Goal: Obtain resource: Obtain resource

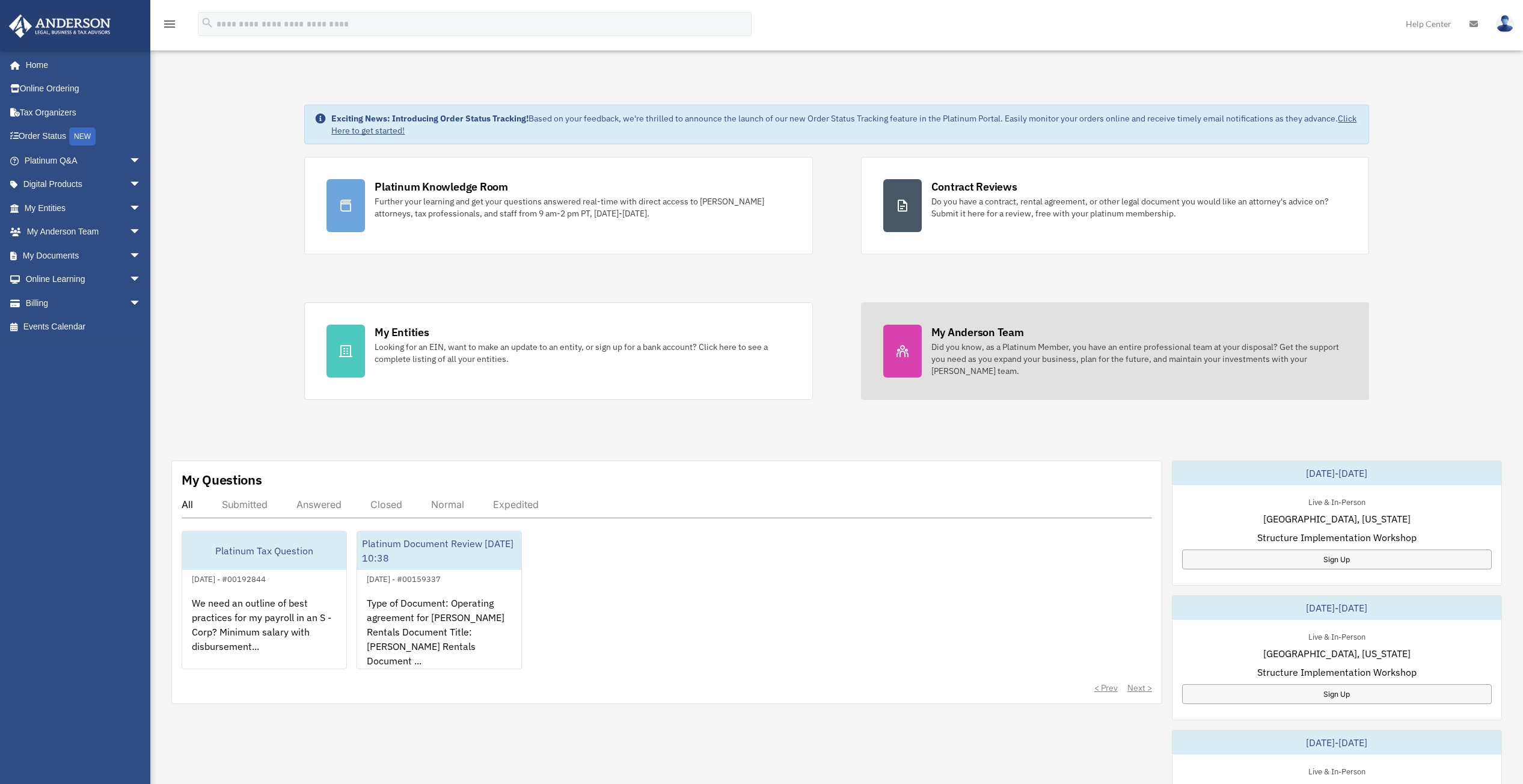
scroll to position [60, 0]
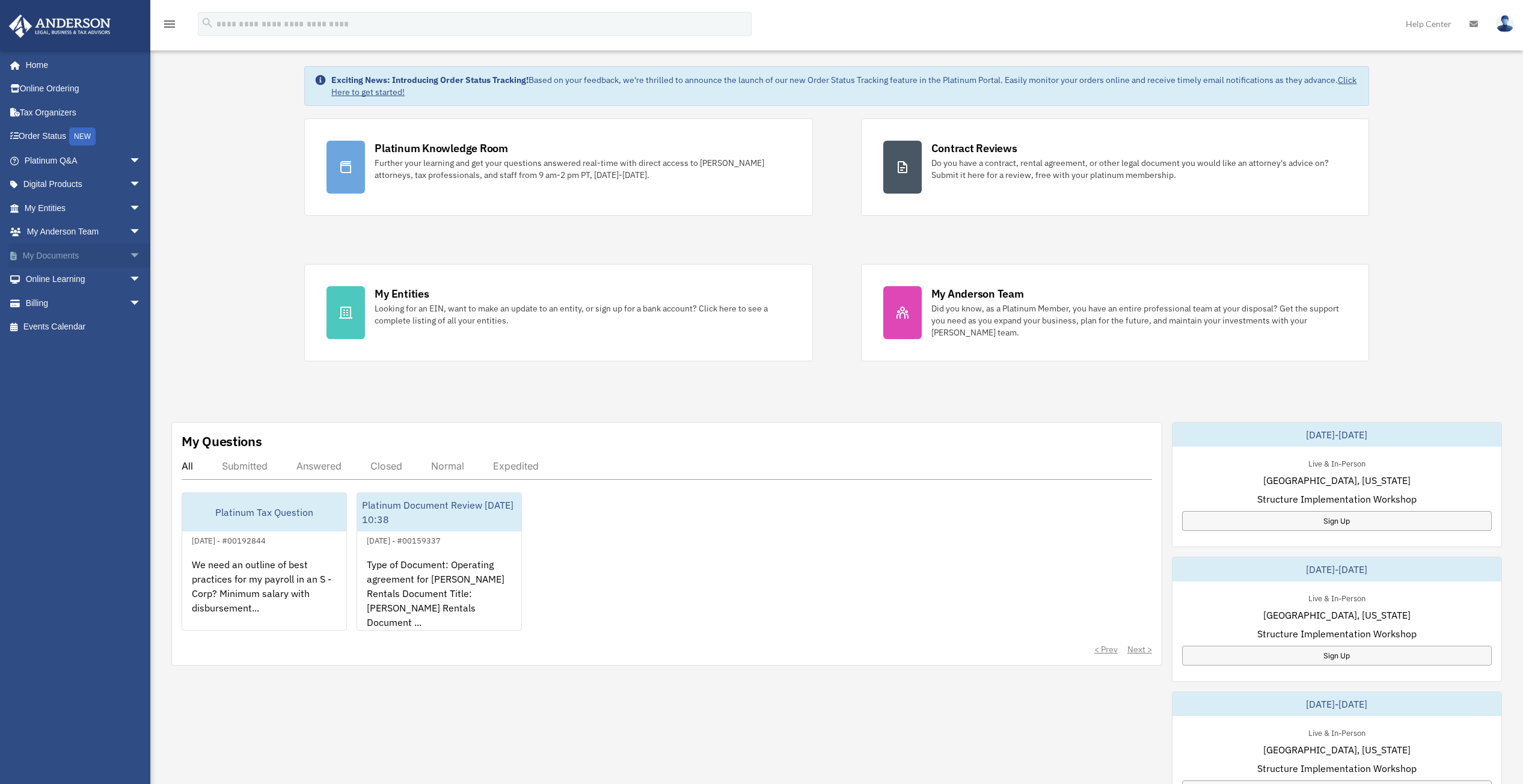
click at [57, 255] on link "My Documents arrow_drop_down" at bounding box center [83, 255] width 151 height 24
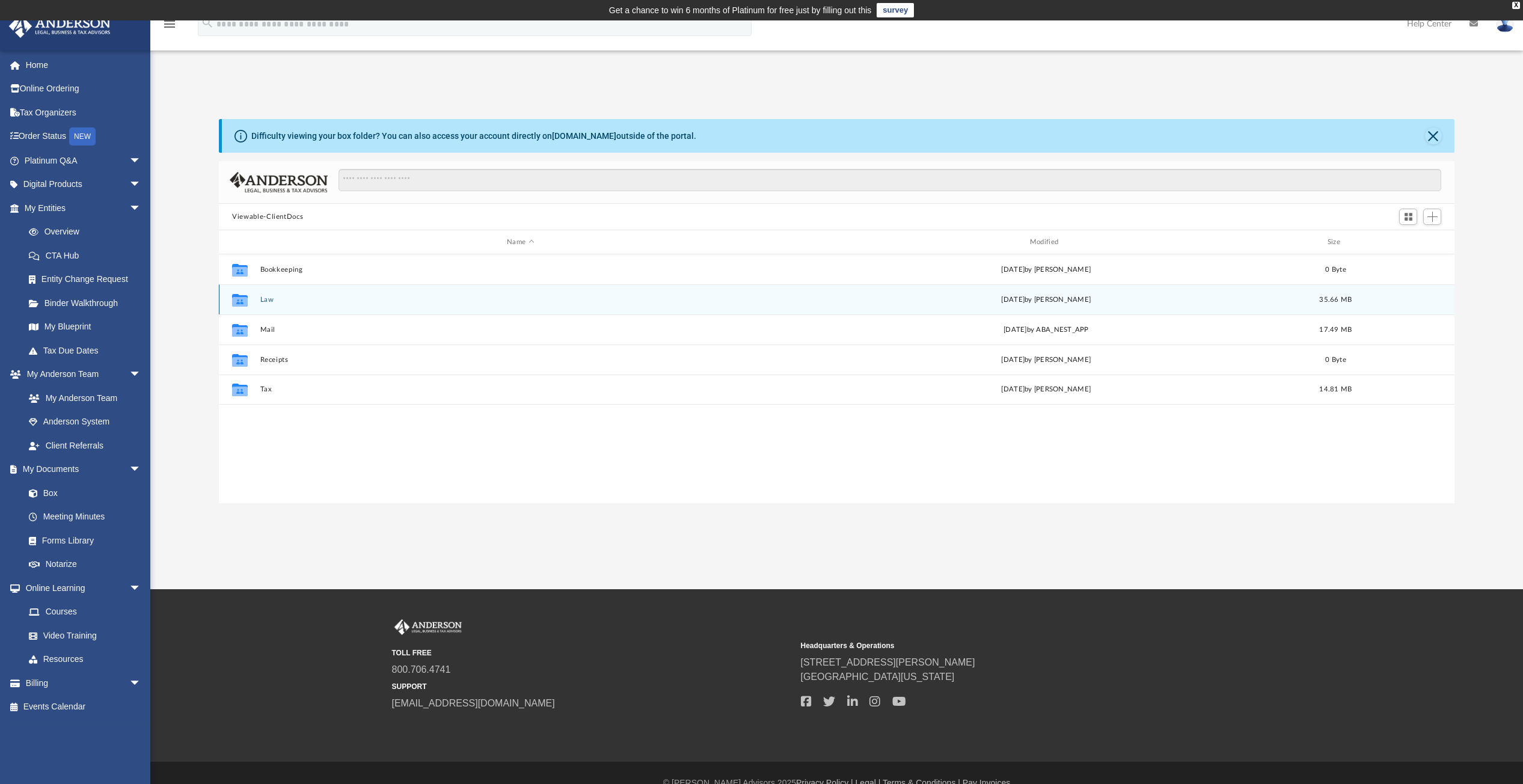
scroll to position [265, 1226]
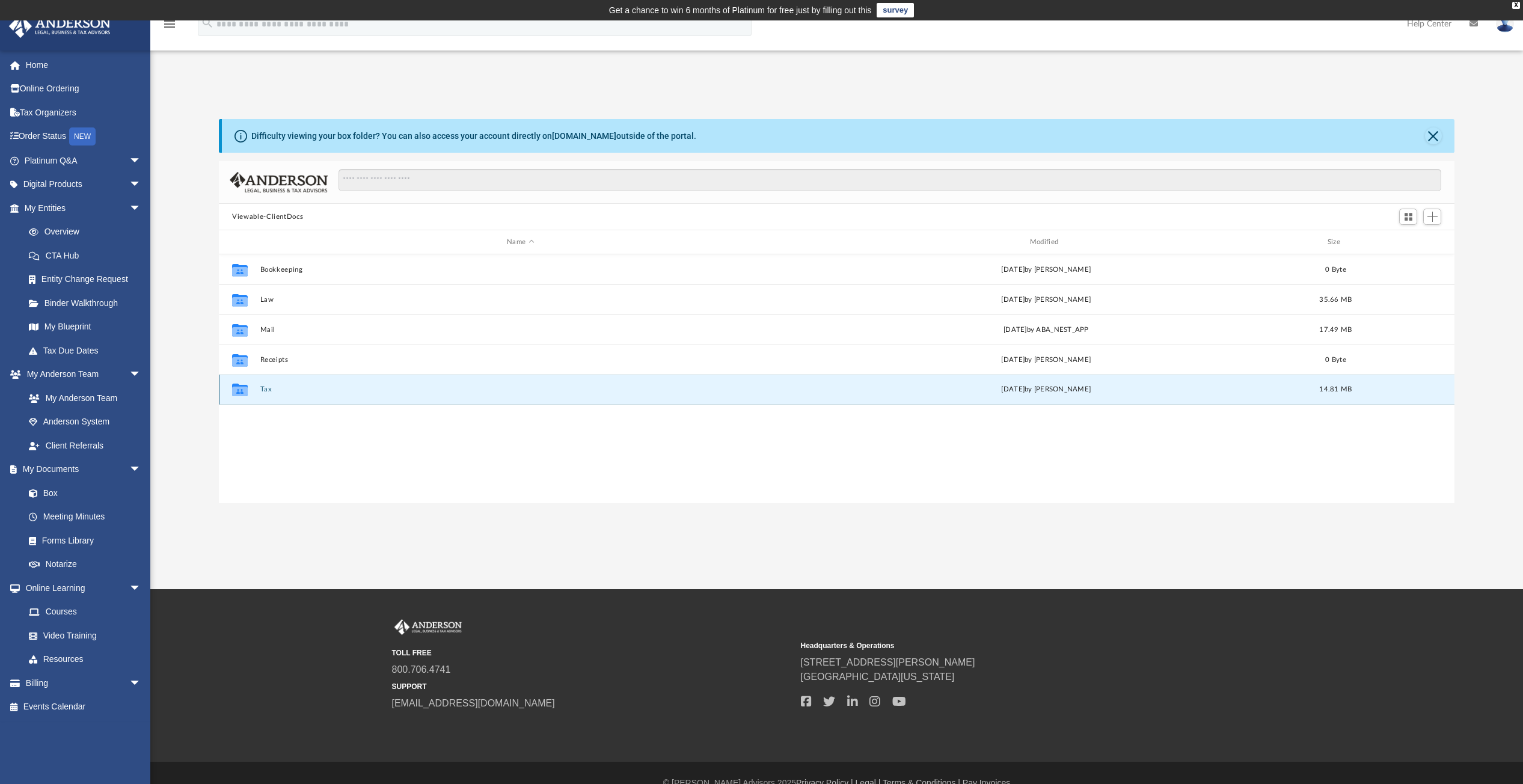
click at [267, 392] on button "Tax" at bounding box center [521, 389] width 521 height 8
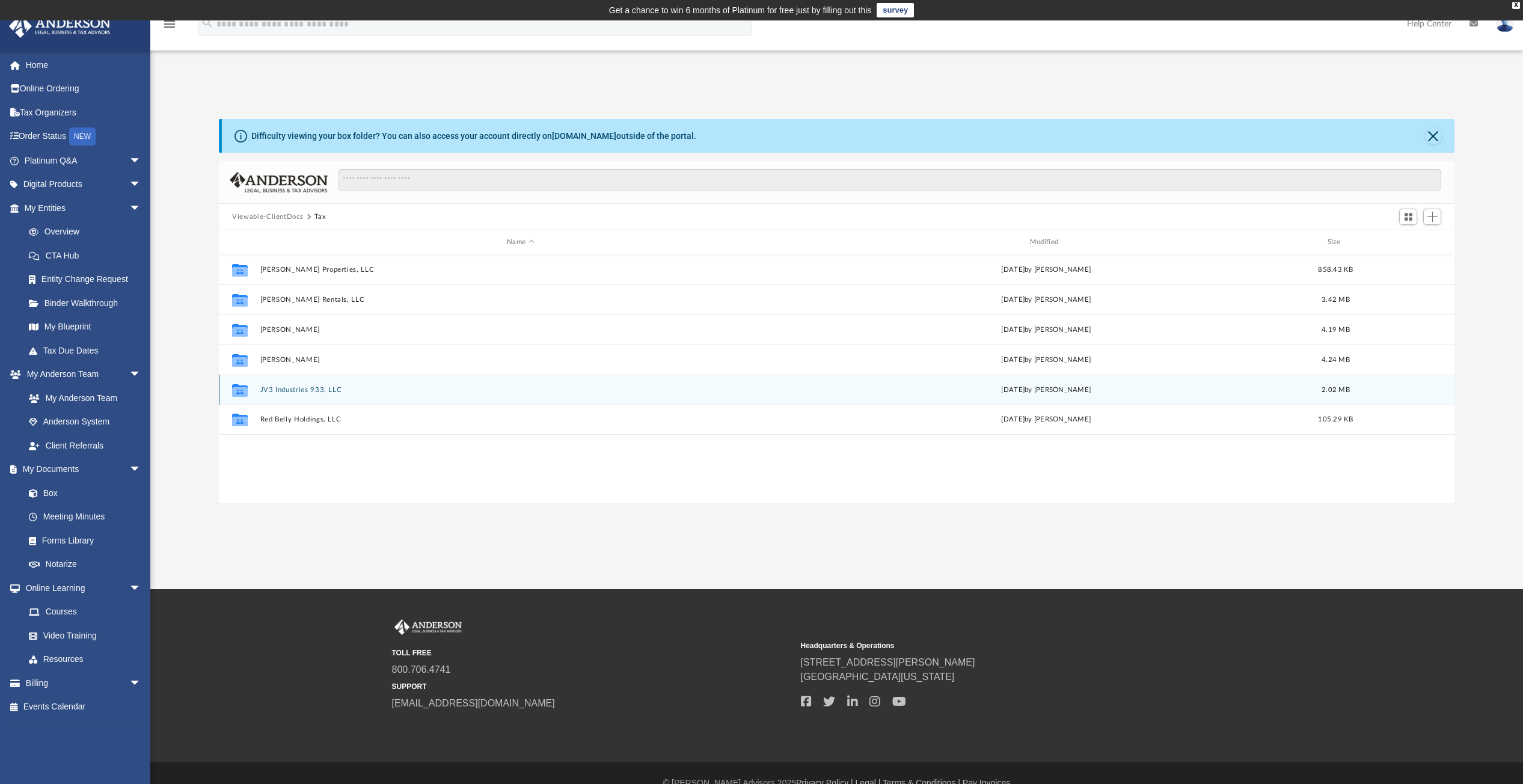
click at [292, 389] on button "JV3 Industries 933, LLC" at bounding box center [521, 389] width 521 height 8
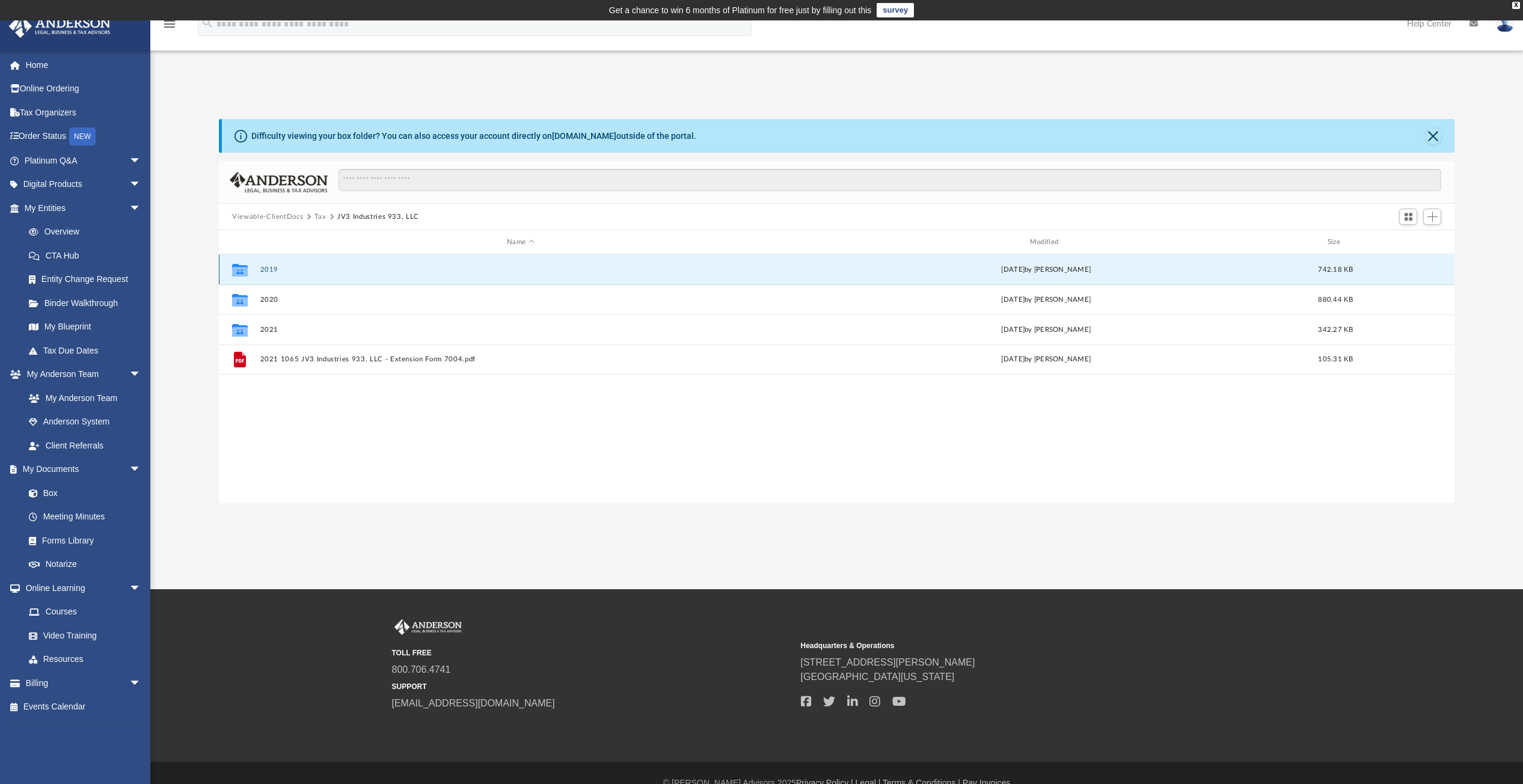
click at [266, 268] on button "2019" at bounding box center [521, 269] width 521 height 8
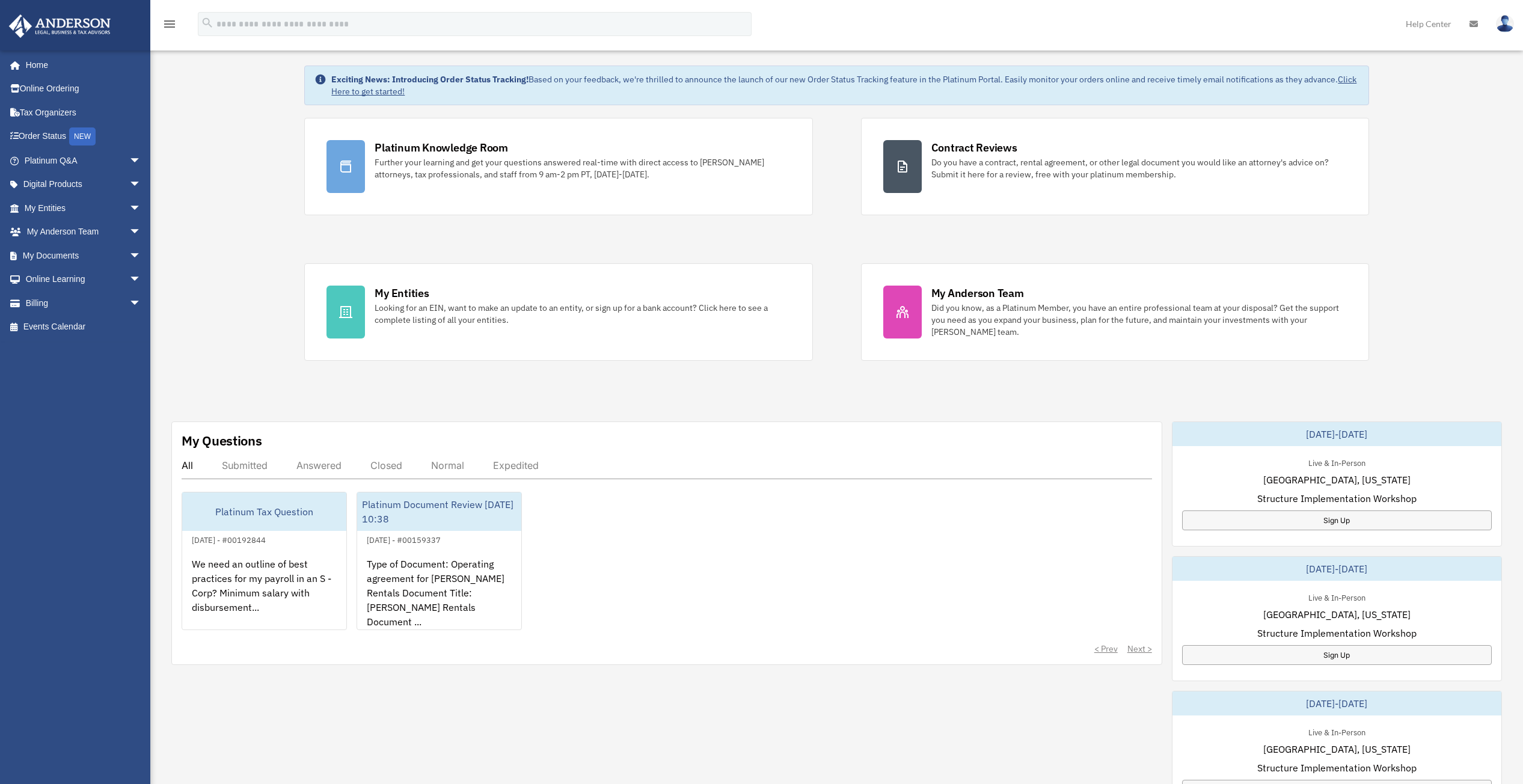
scroll to position [60, 0]
click at [60, 259] on link "My Documents arrow_drop_down" at bounding box center [83, 255] width 151 height 24
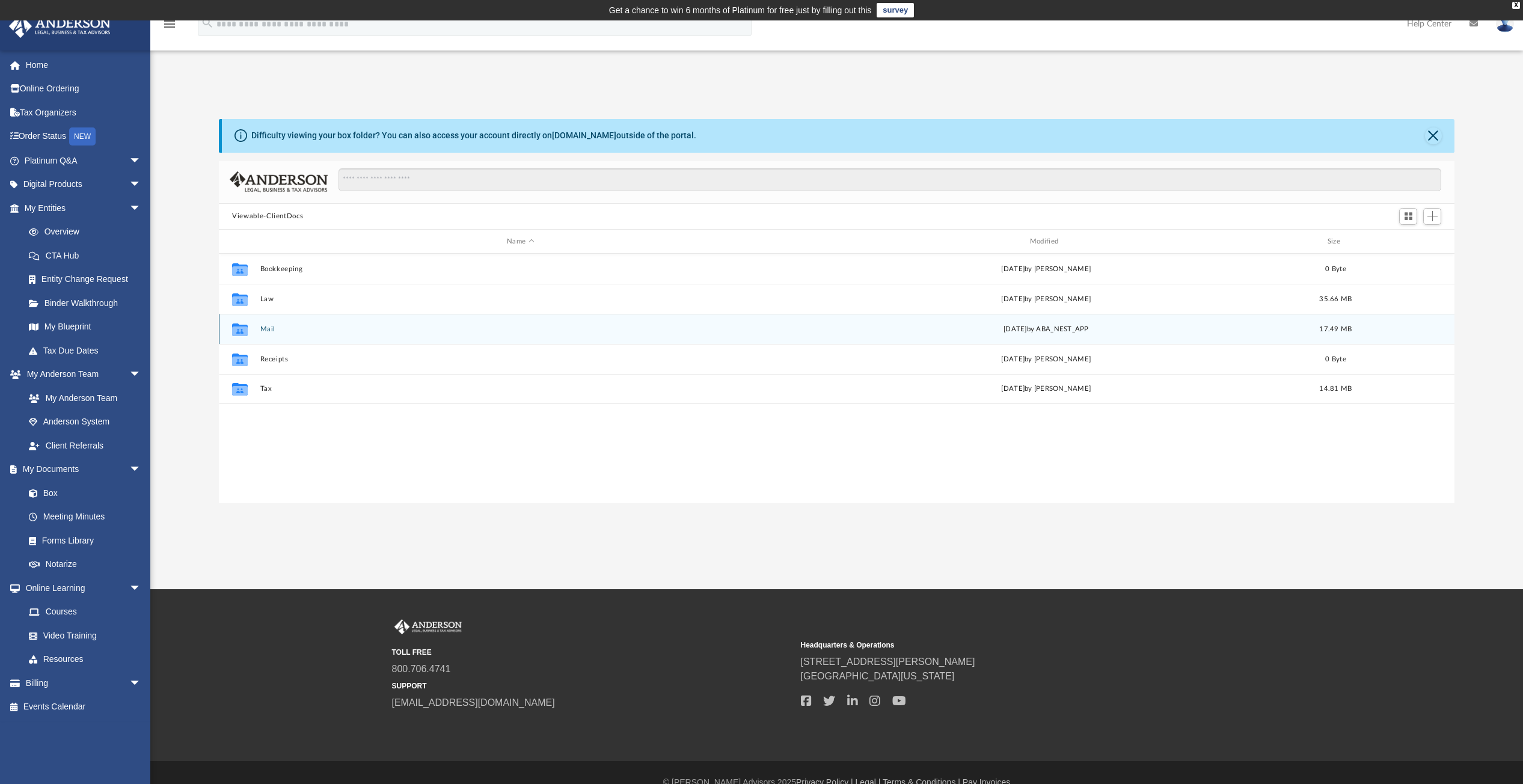
scroll to position [265, 1226]
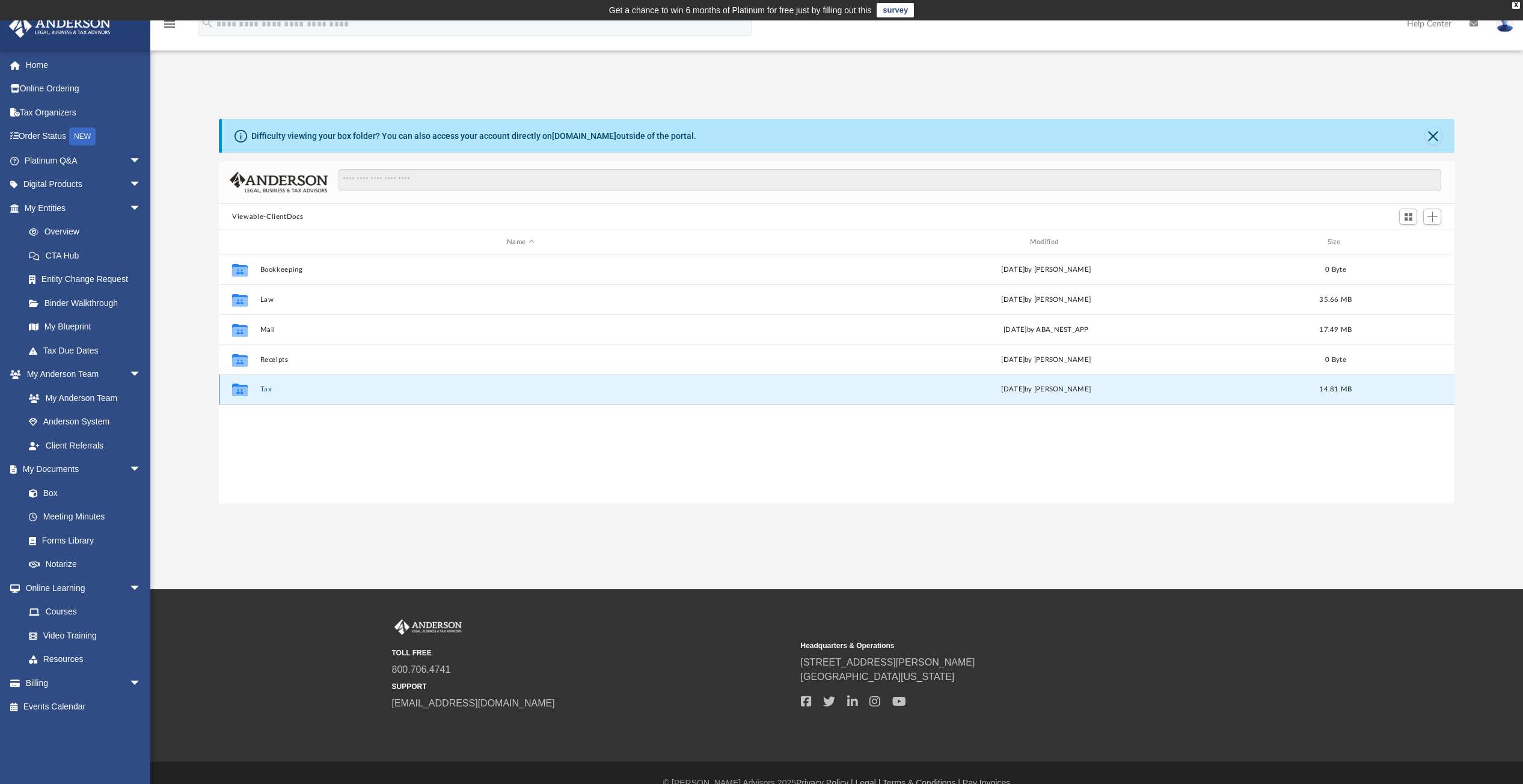
click at [268, 390] on button "Tax" at bounding box center [521, 389] width 521 height 8
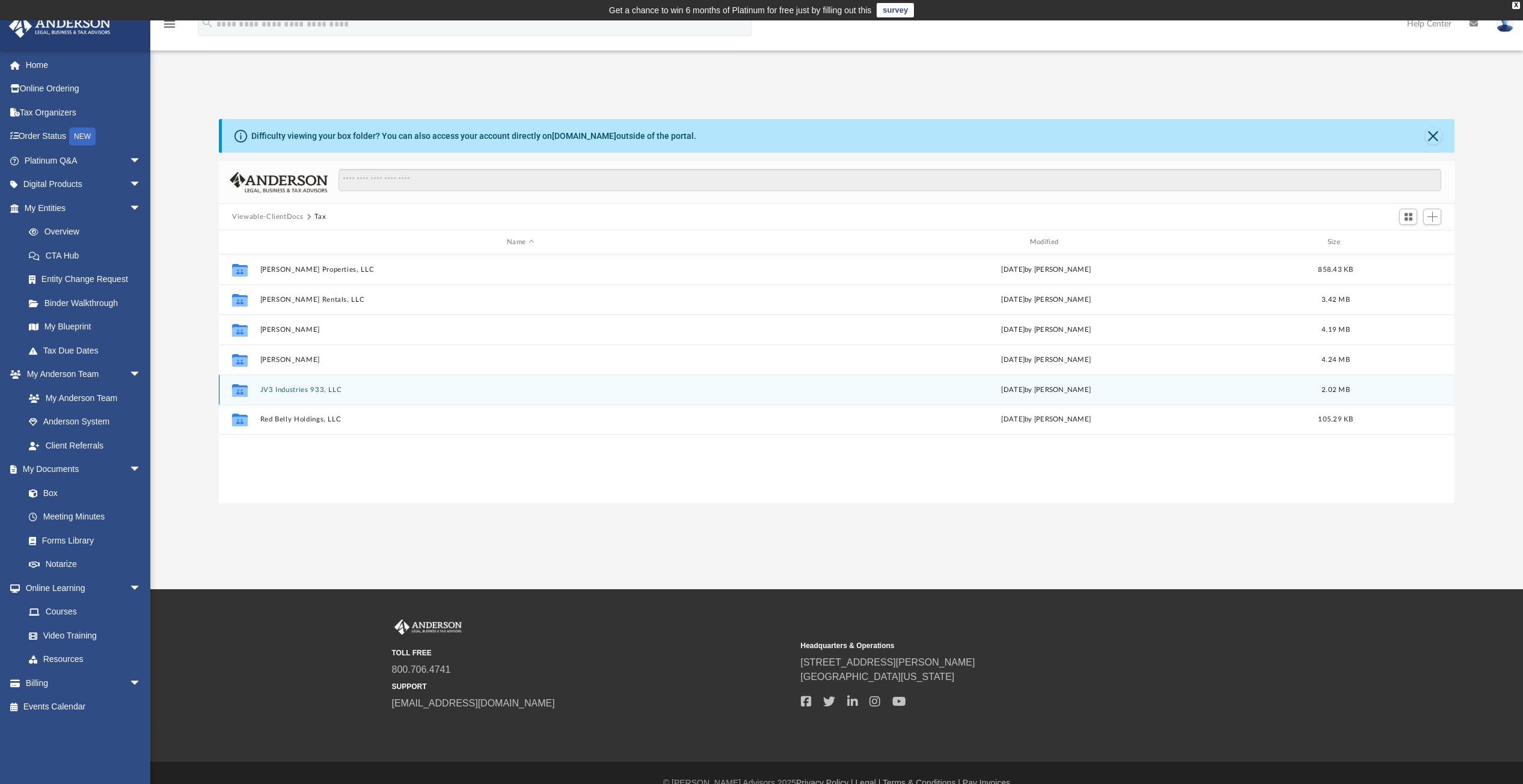
click at [288, 389] on button "JV3 Industries 933, LLC" at bounding box center [521, 389] width 521 height 8
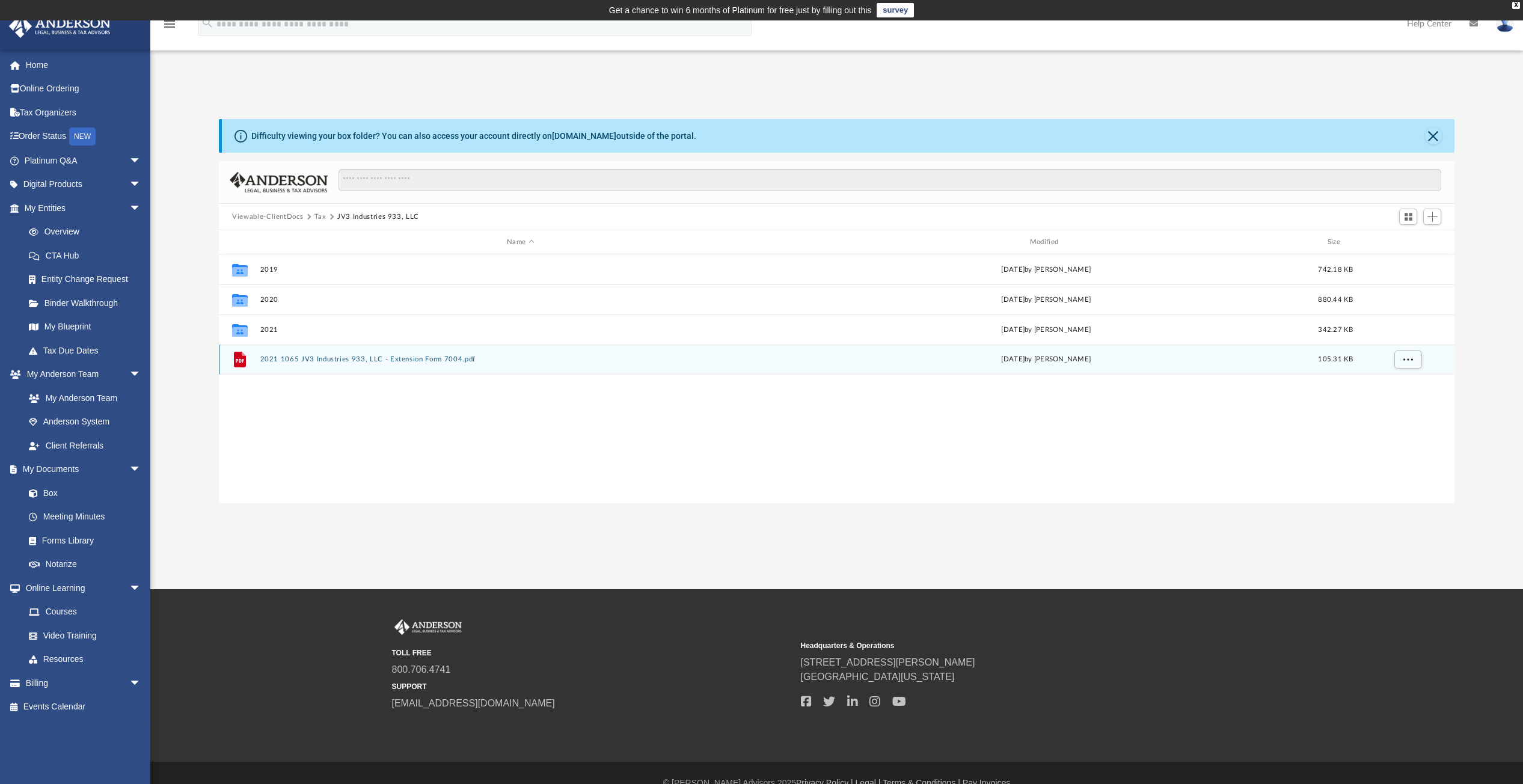
click at [344, 361] on button "2021 1065 JV3 Industries 933, LLC - Extension Form 7004.pdf" at bounding box center [521, 359] width 521 height 8
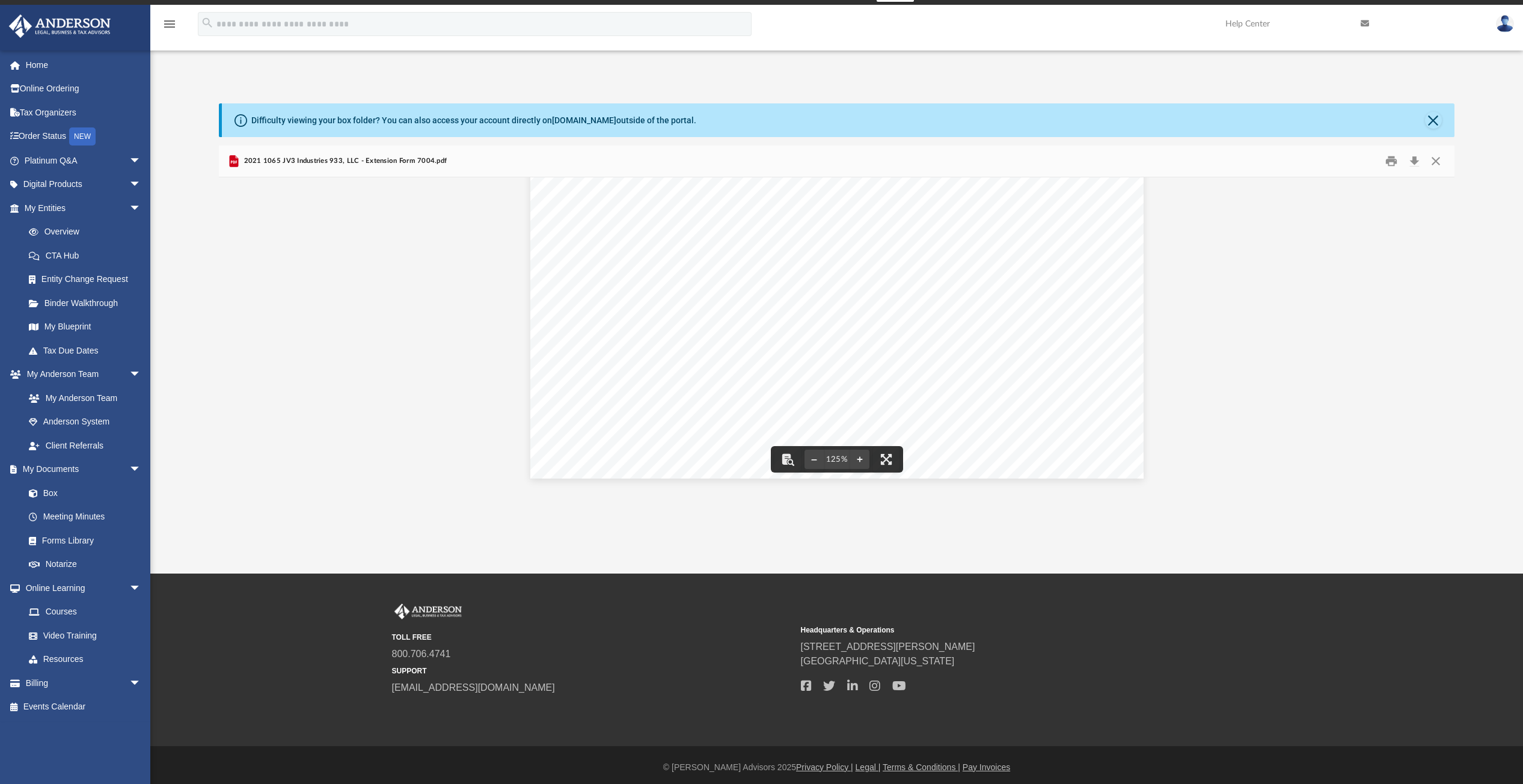
scroll to position [21, 0]
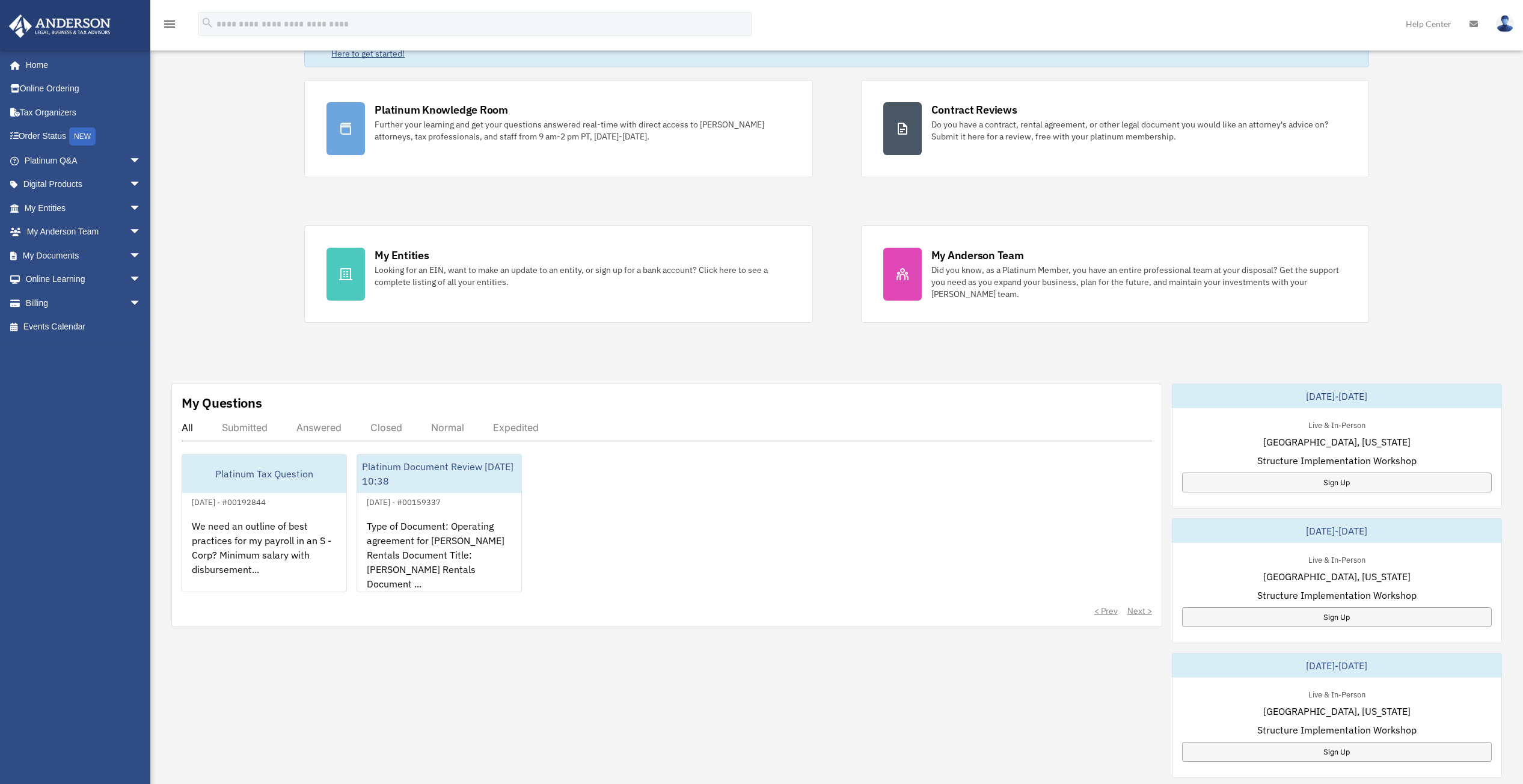
scroll to position [120, 0]
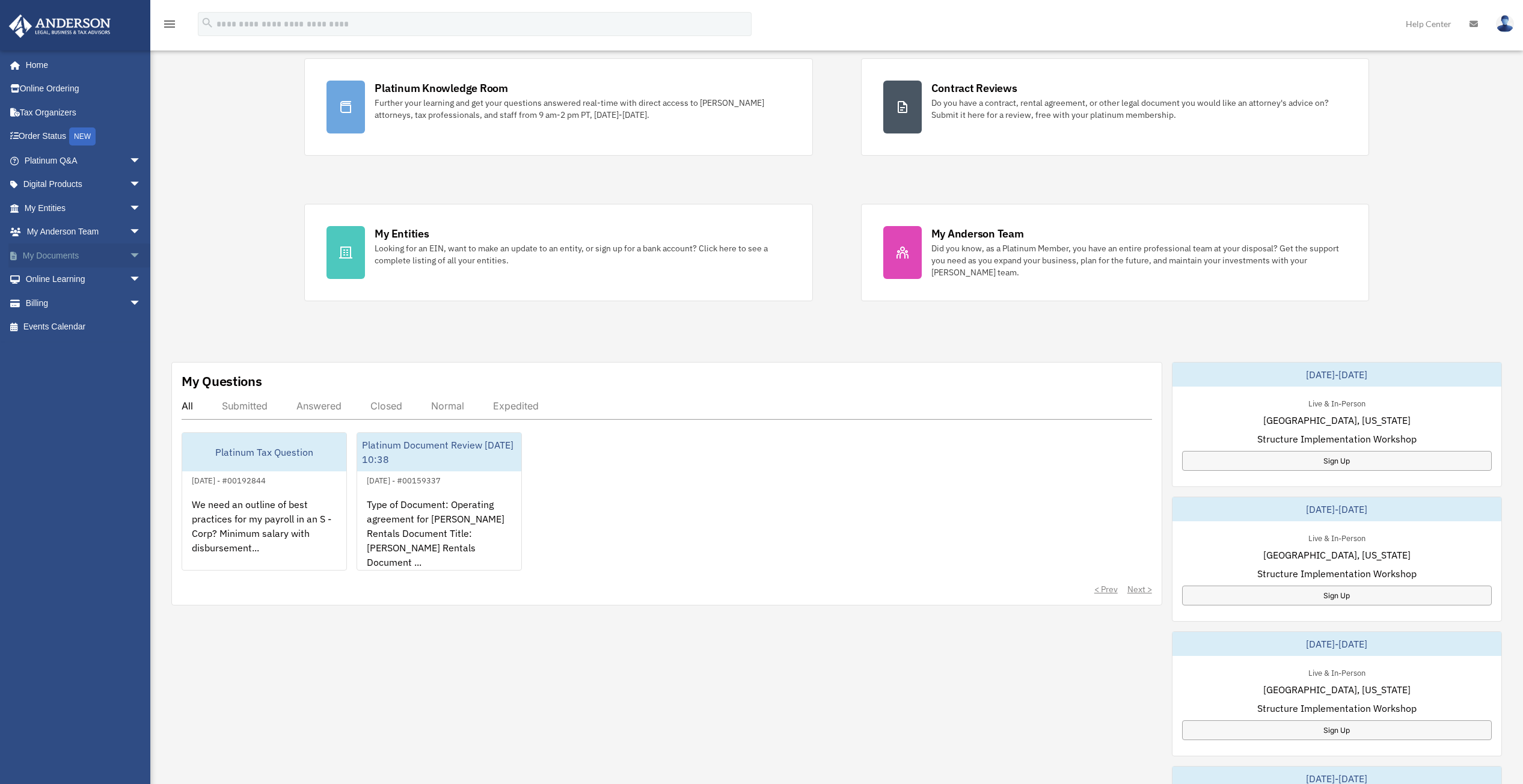
click at [129, 256] on span "arrow_drop_down" at bounding box center [141, 255] width 24 height 24
click at [60, 282] on link "Box" at bounding box center [88, 280] width 142 height 24
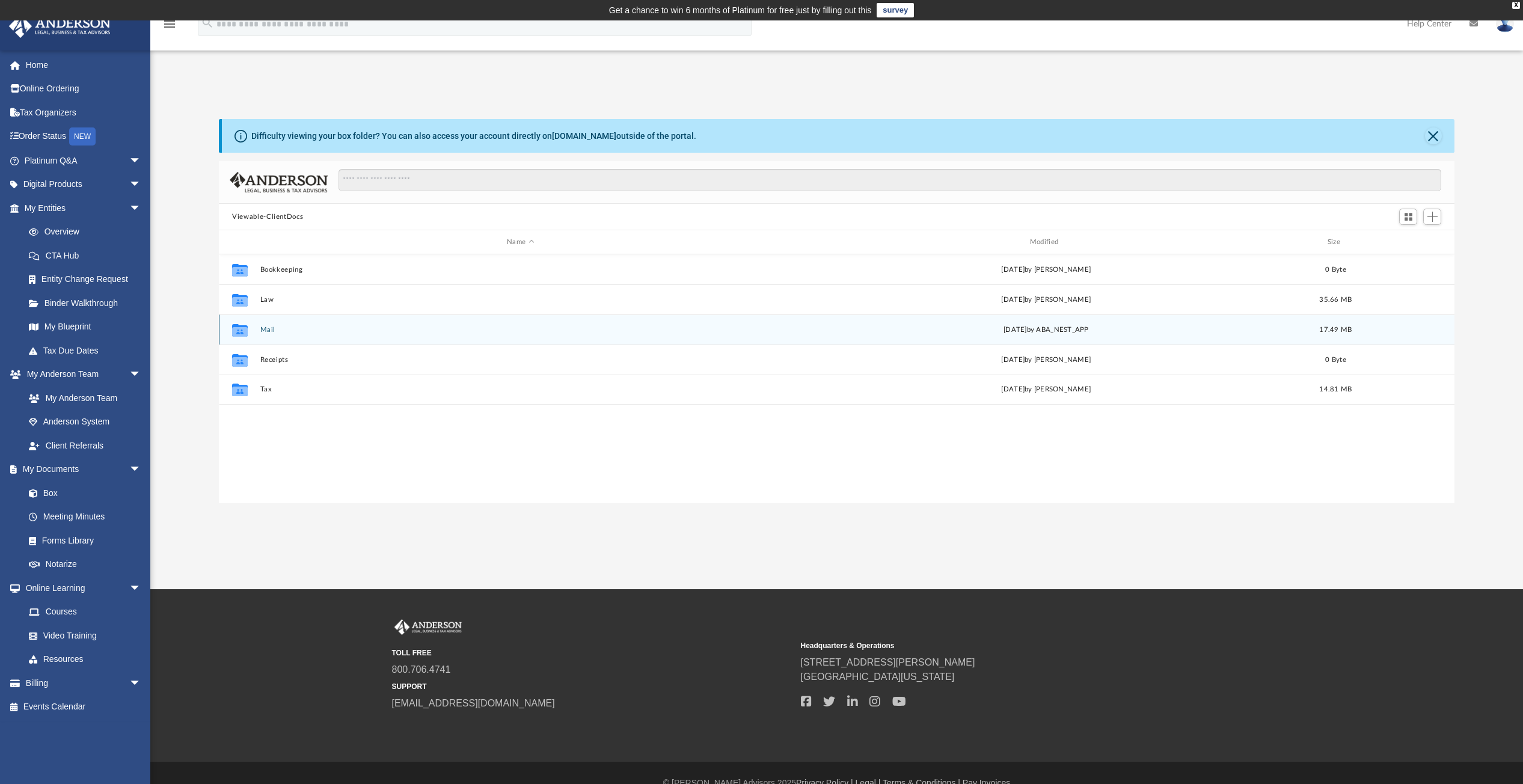
scroll to position [265, 1226]
click at [267, 327] on button "Mail" at bounding box center [521, 330] width 521 height 8
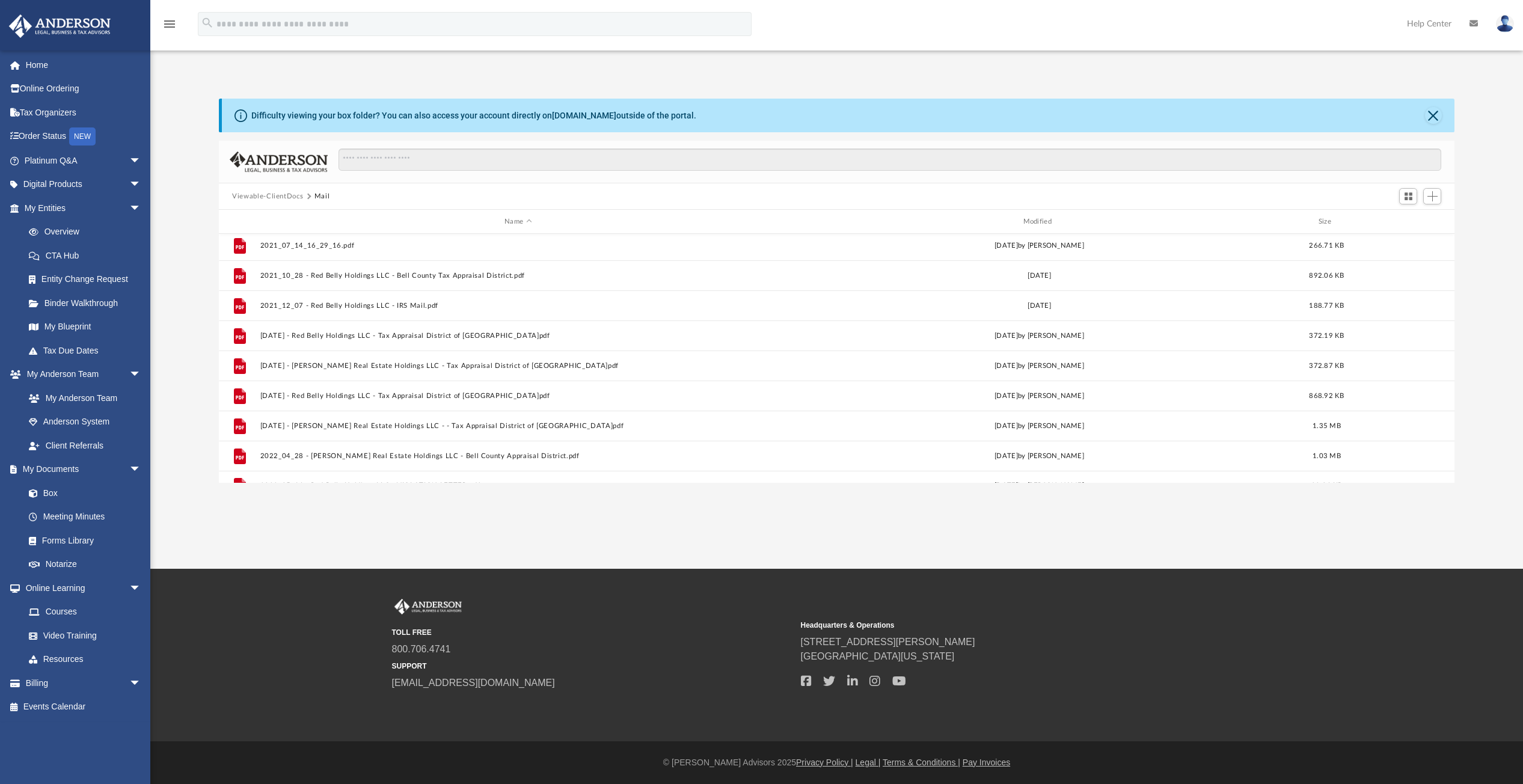
scroll to position [0, 0]
click at [279, 198] on button "Viewable-ClientDocs" at bounding box center [268, 196] width 71 height 11
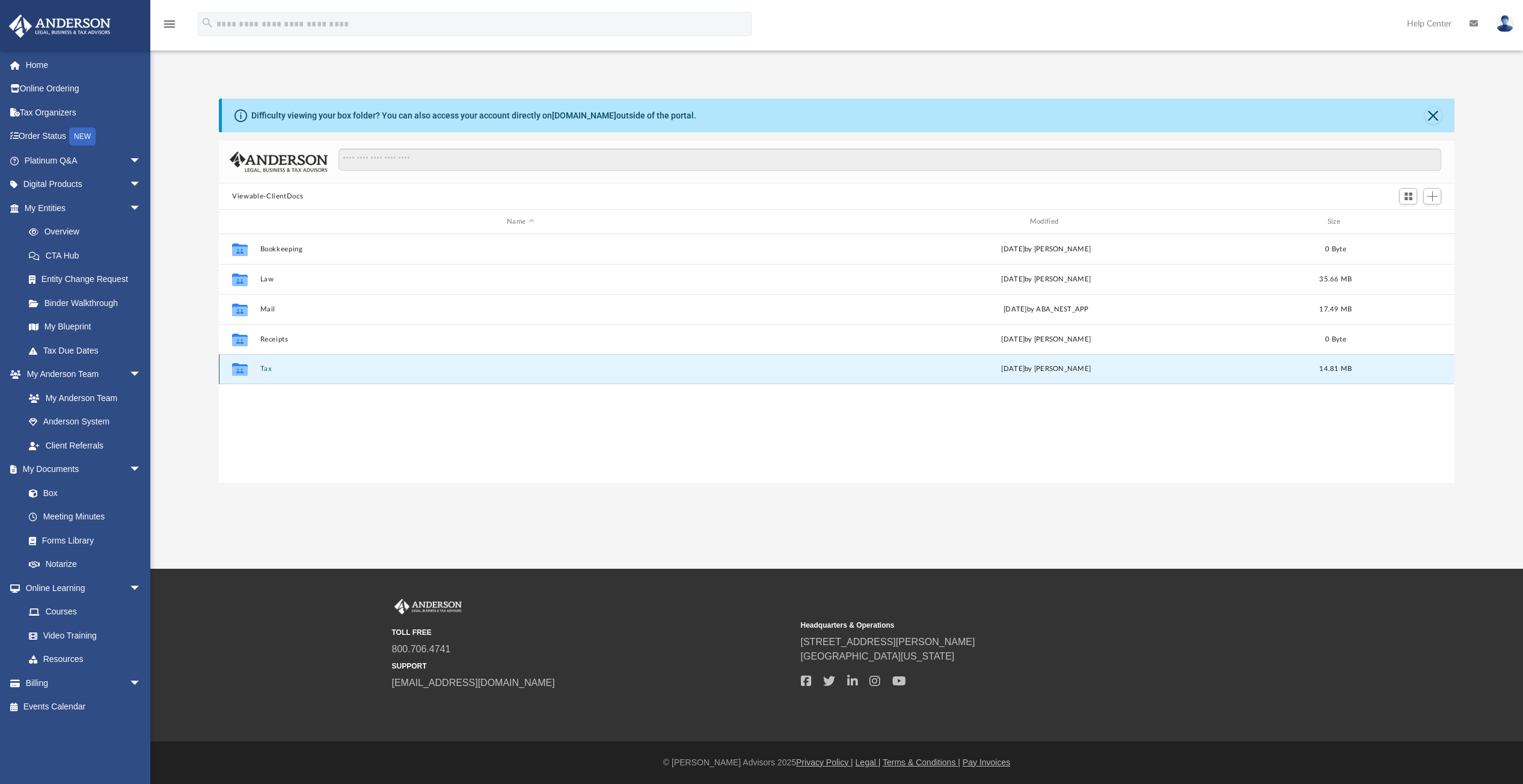
click at [261, 369] on button "Tax" at bounding box center [521, 369] width 521 height 8
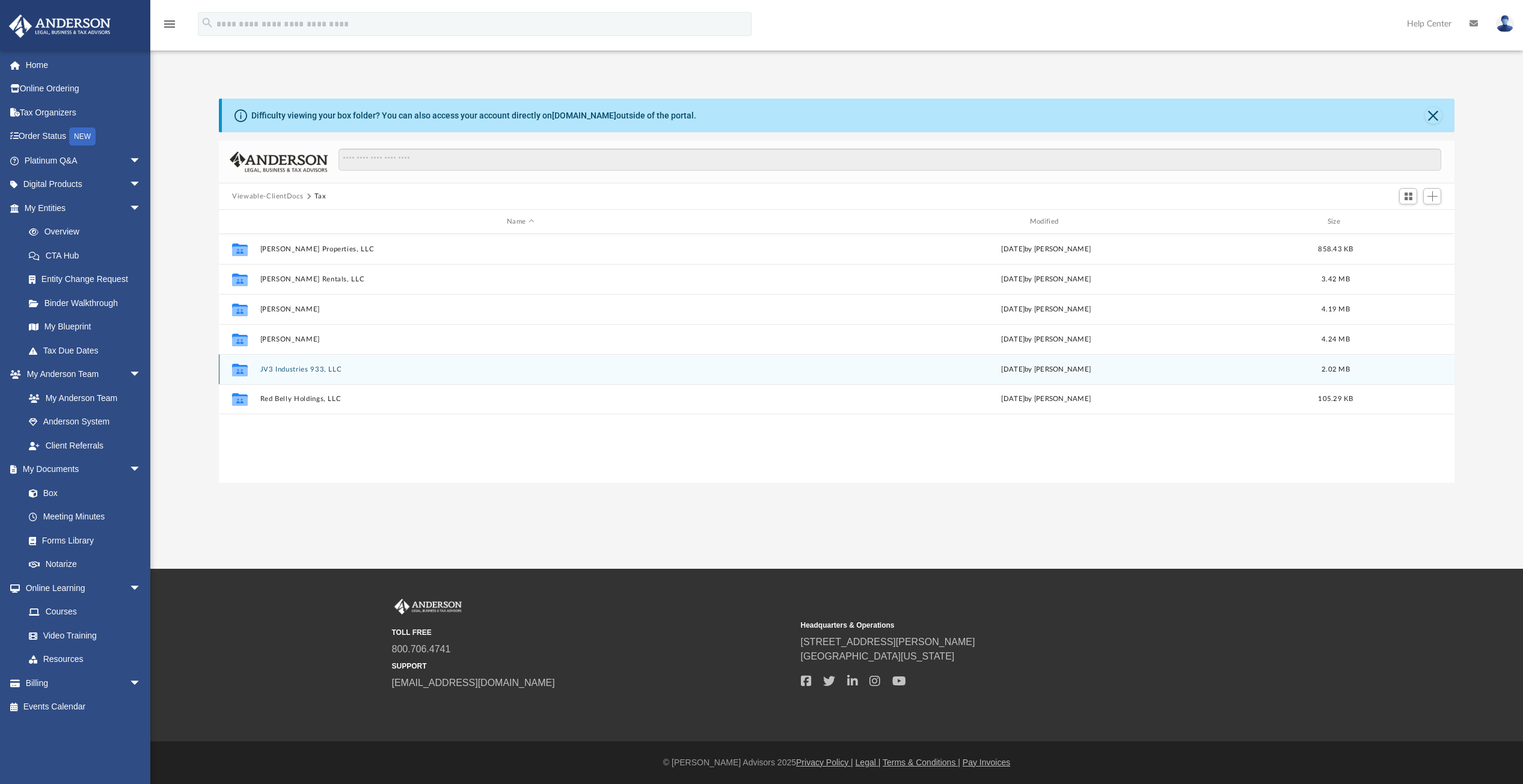
click at [291, 371] on button "JV3 Industries 933, LLC" at bounding box center [521, 370] width 521 height 8
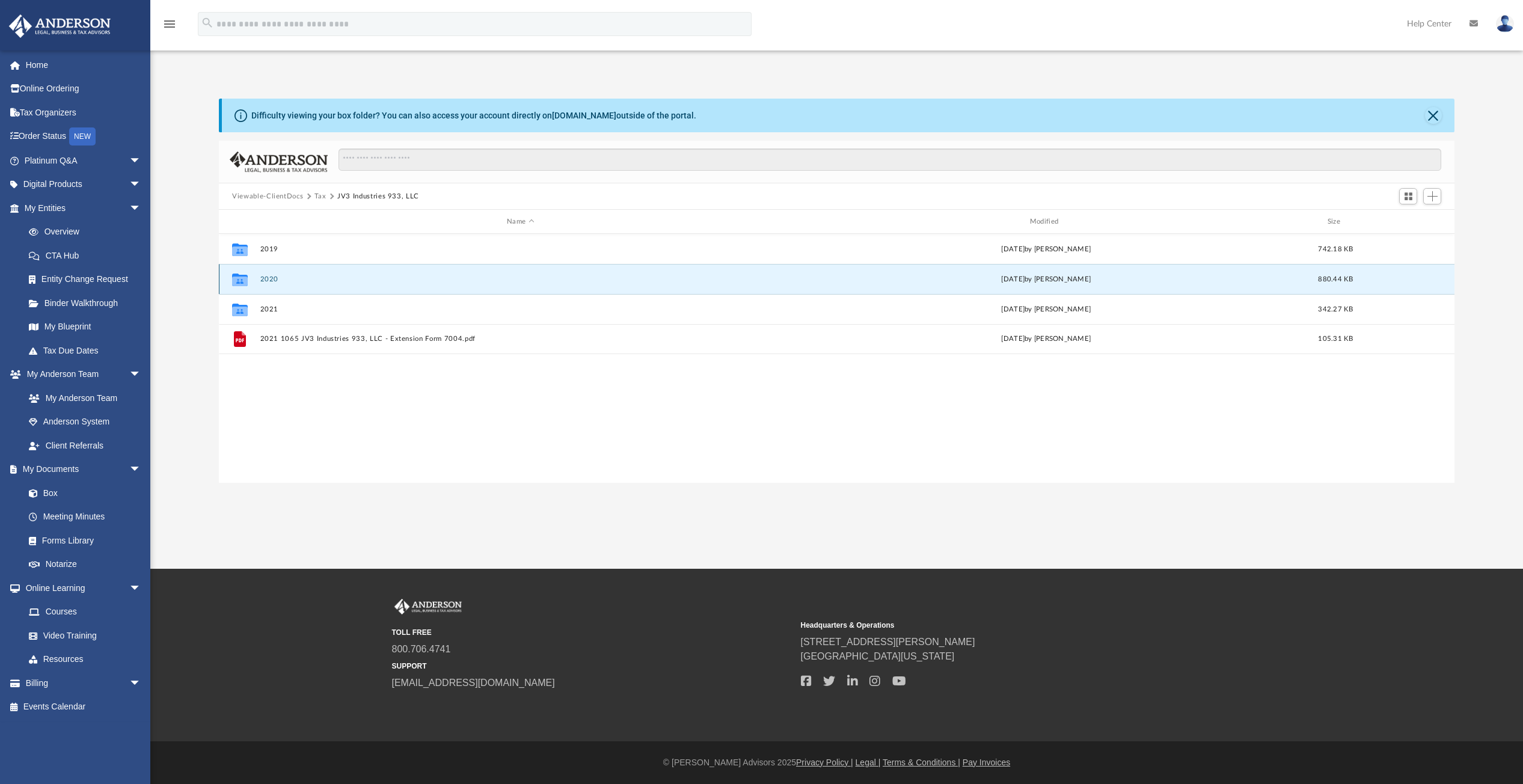
click at [270, 282] on button "2020" at bounding box center [521, 279] width 521 height 8
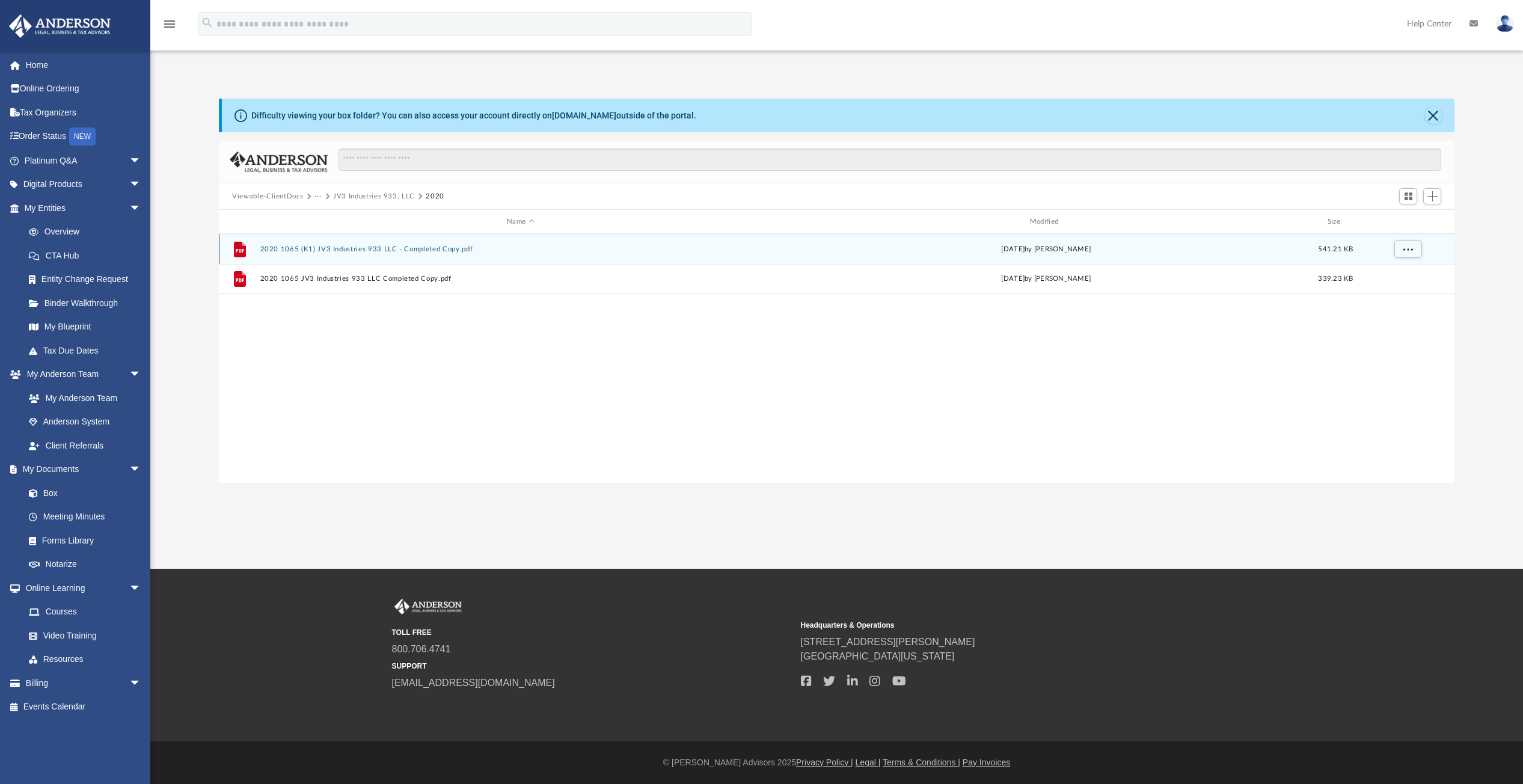
click at [360, 248] on button "2020 1065 (K1) JV3 Industries 933 LLC - Completed Copy.pdf" at bounding box center [521, 249] width 521 height 8
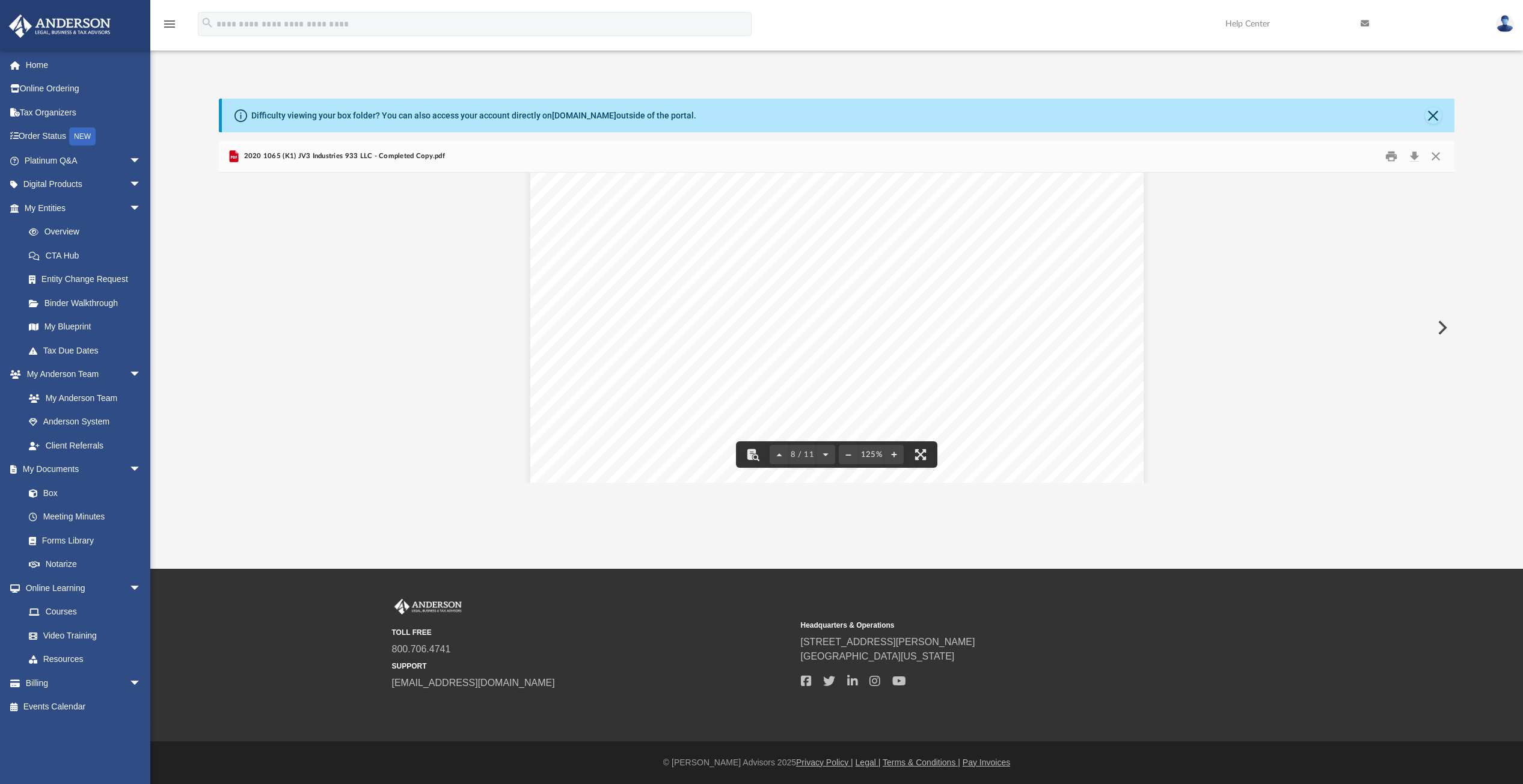
scroll to position [5793, 0]
click at [1437, 153] on button "Close" at bounding box center [1434, 156] width 21 height 18
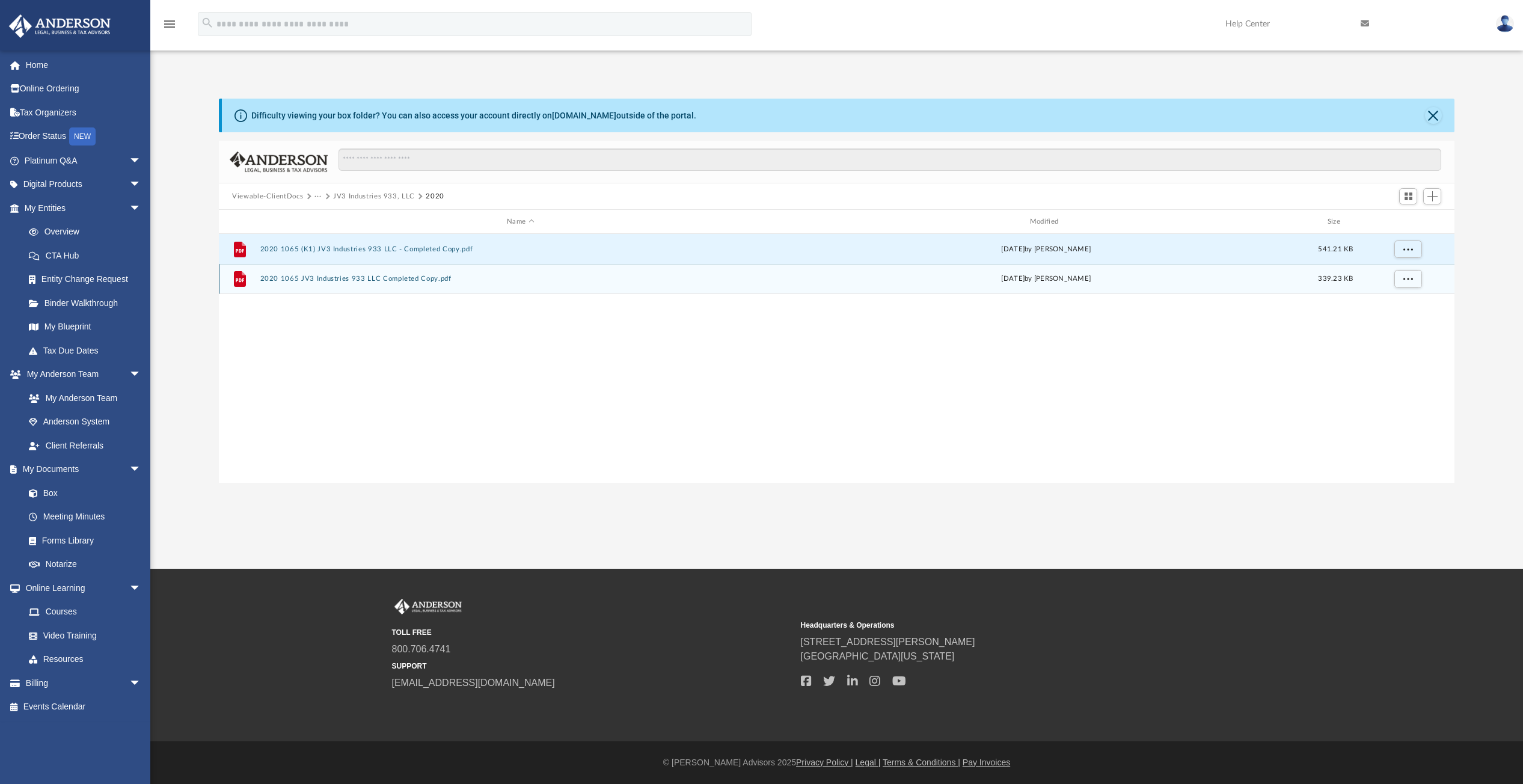
click at [350, 275] on button "2020 1065 JV3 Industries 933 LLC Completed Copy.pdf" at bounding box center [521, 279] width 521 height 8
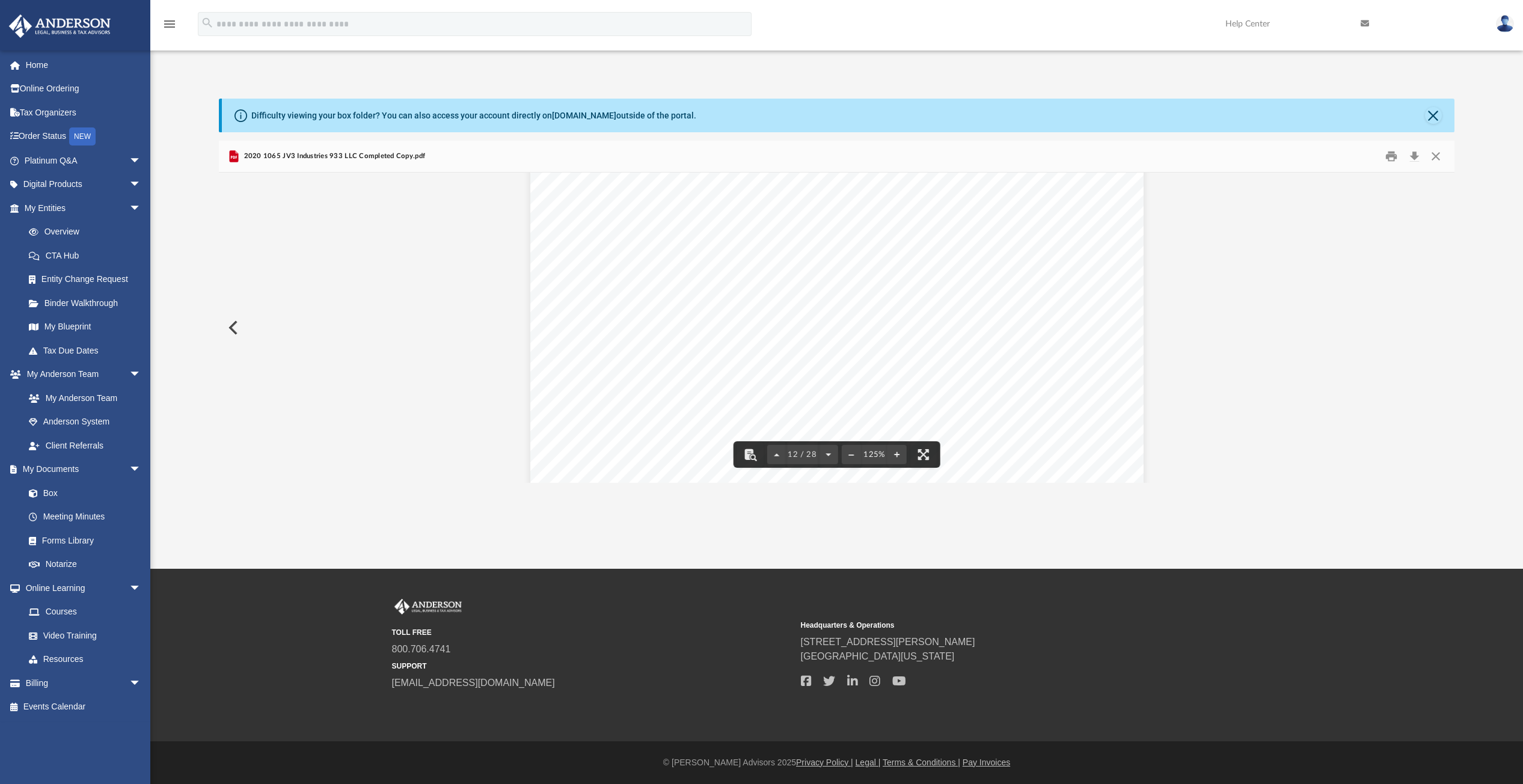
scroll to position [9079, 0]
click at [1437, 155] on button "Close" at bounding box center [1434, 156] width 21 height 18
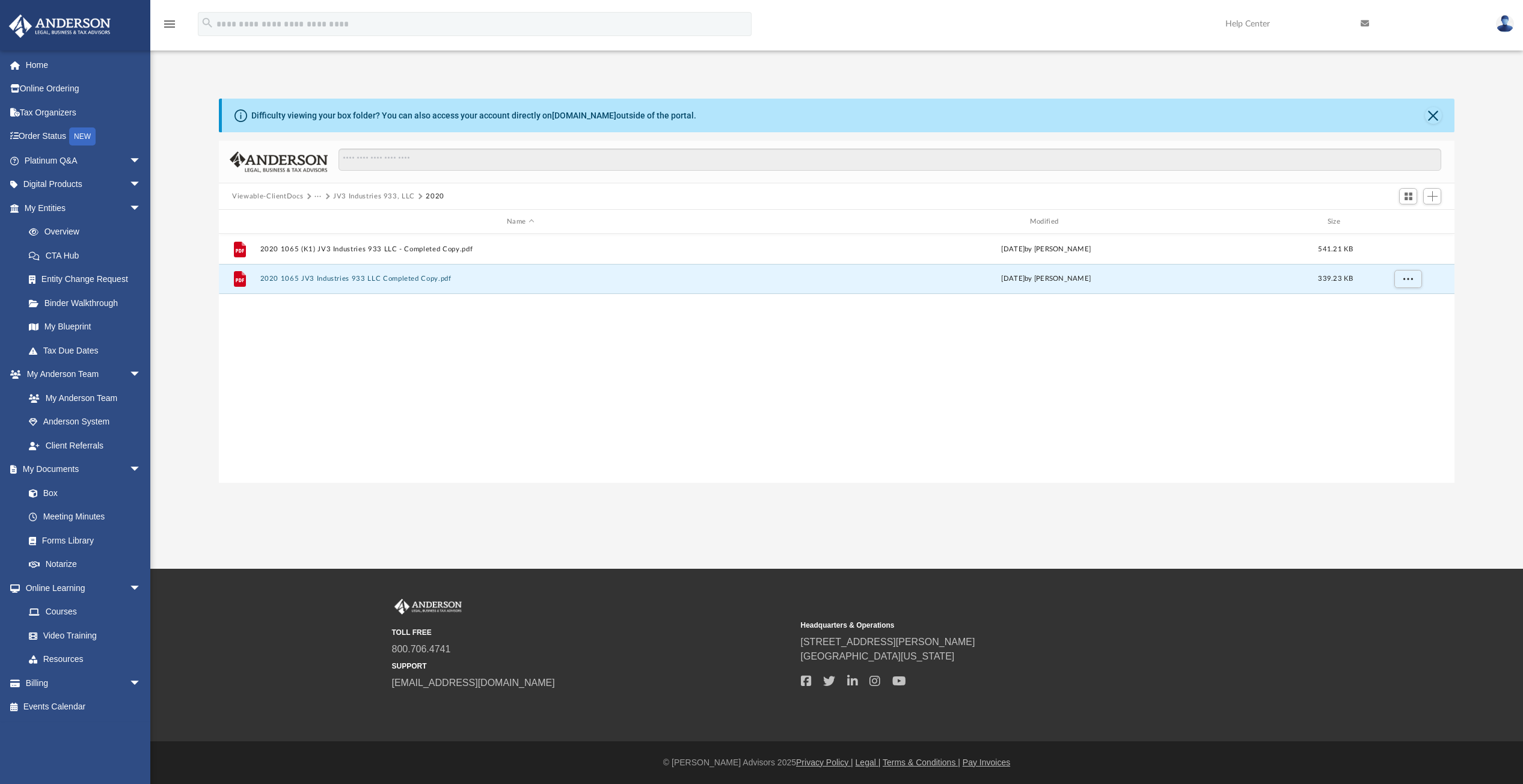
click at [372, 196] on button "JV3 Industries 933, LLC" at bounding box center [374, 196] width 82 height 11
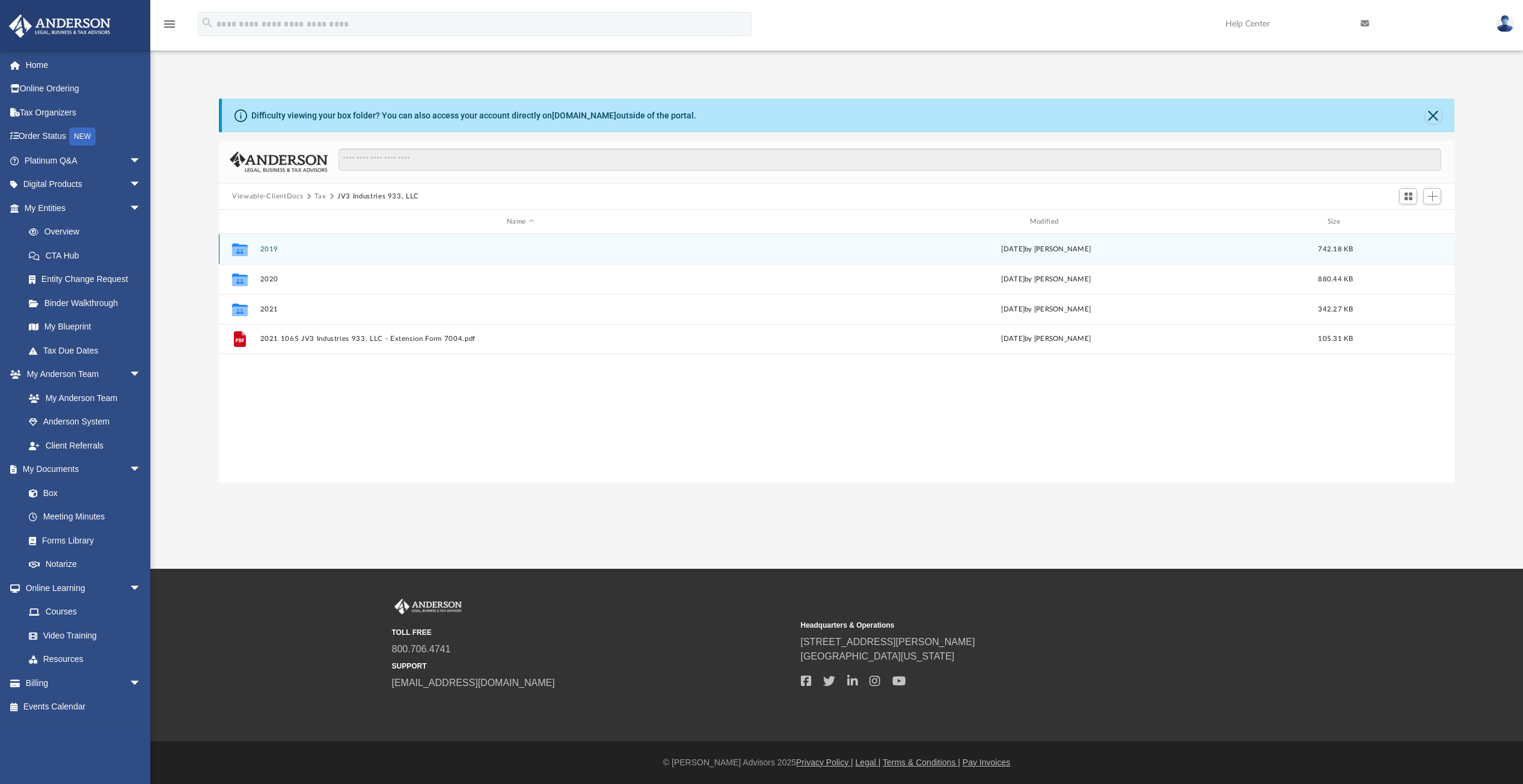
click at [266, 248] on button "2019" at bounding box center [521, 249] width 521 height 8
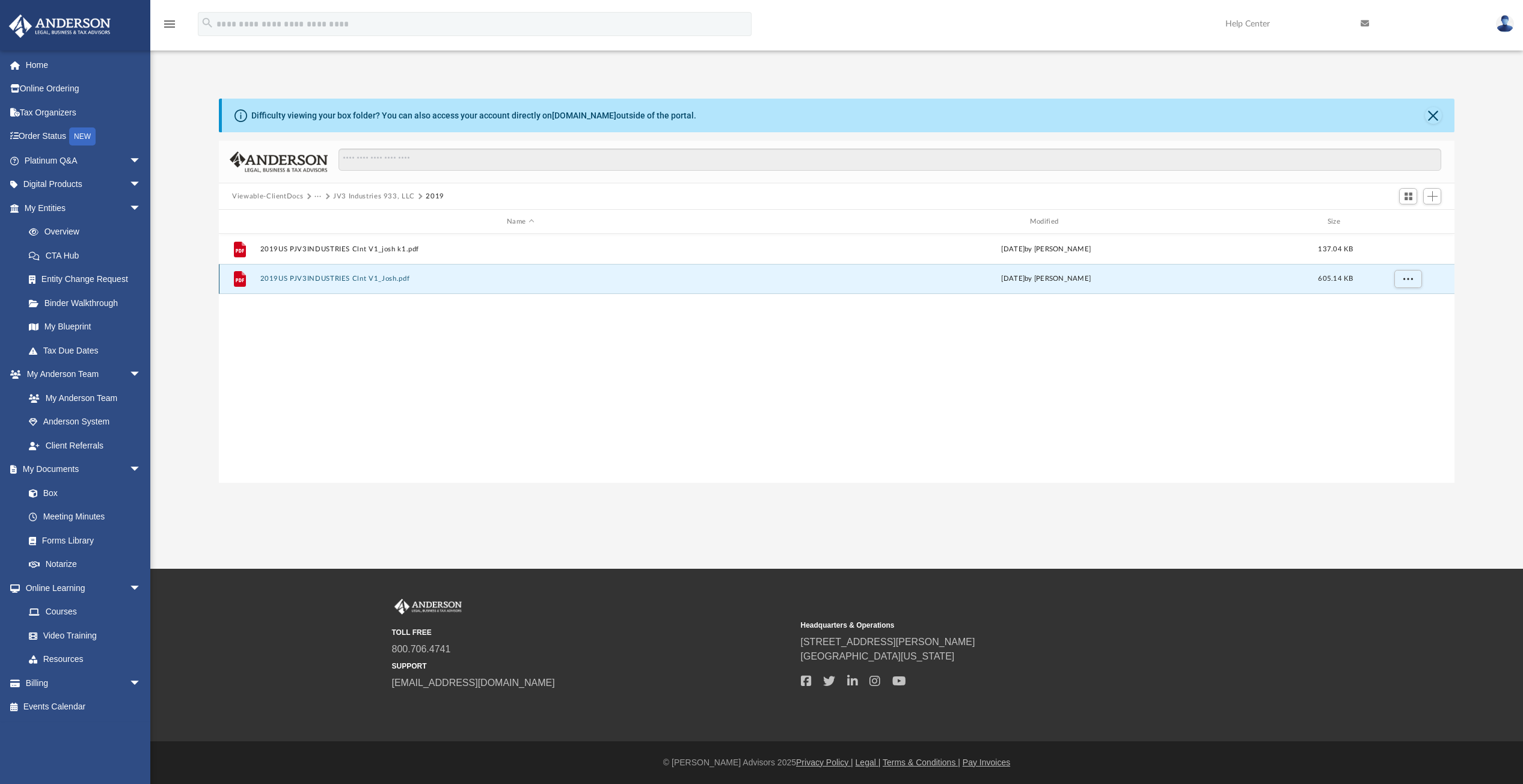
click at [308, 275] on button "2019US PJV3INDUSTRIES Clnt V1_Josh.pdf" at bounding box center [521, 279] width 521 height 8
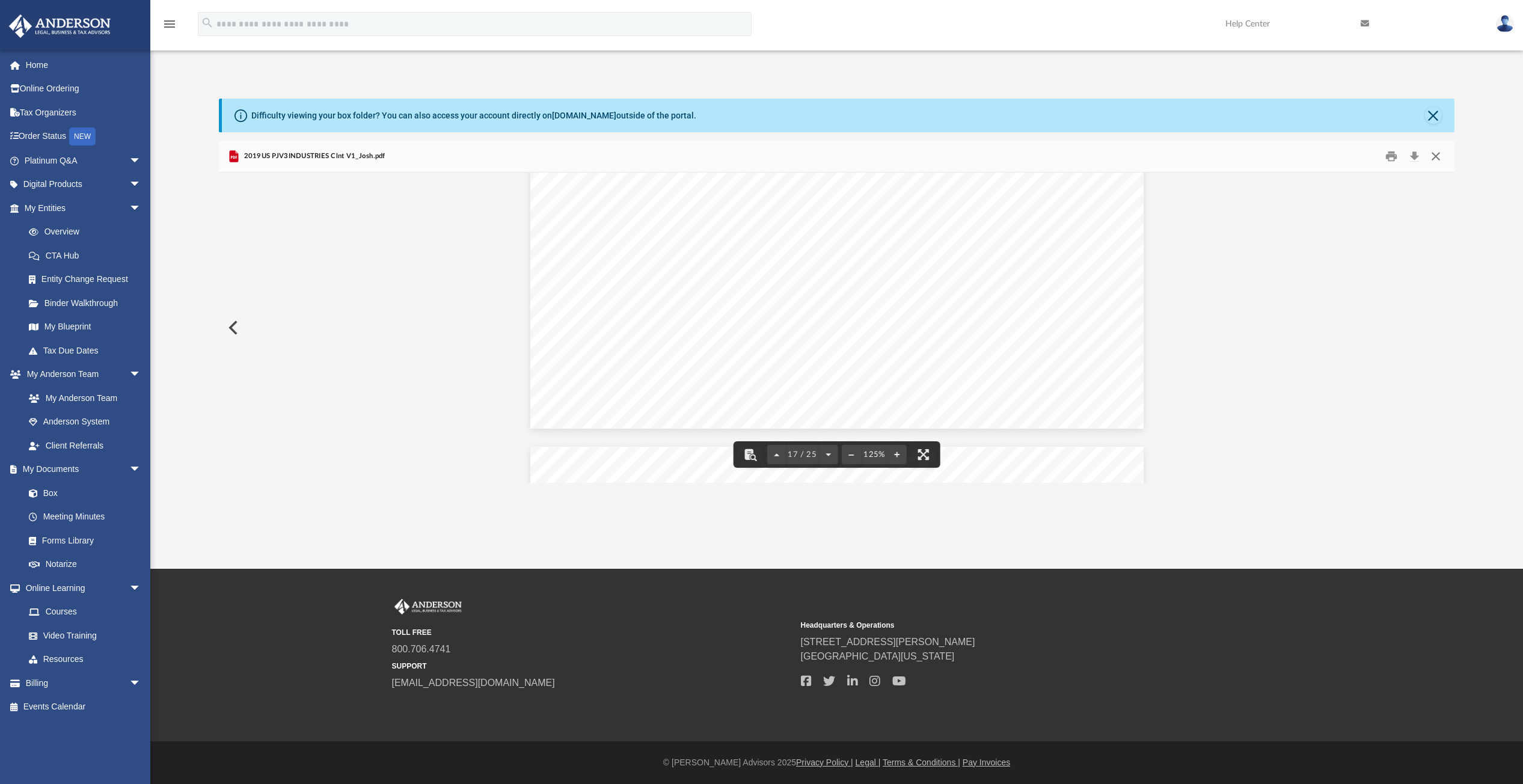
scroll to position [0, 0]
click at [1437, 156] on button "Close" at bounding box center [1434, 156] width 21 height 18
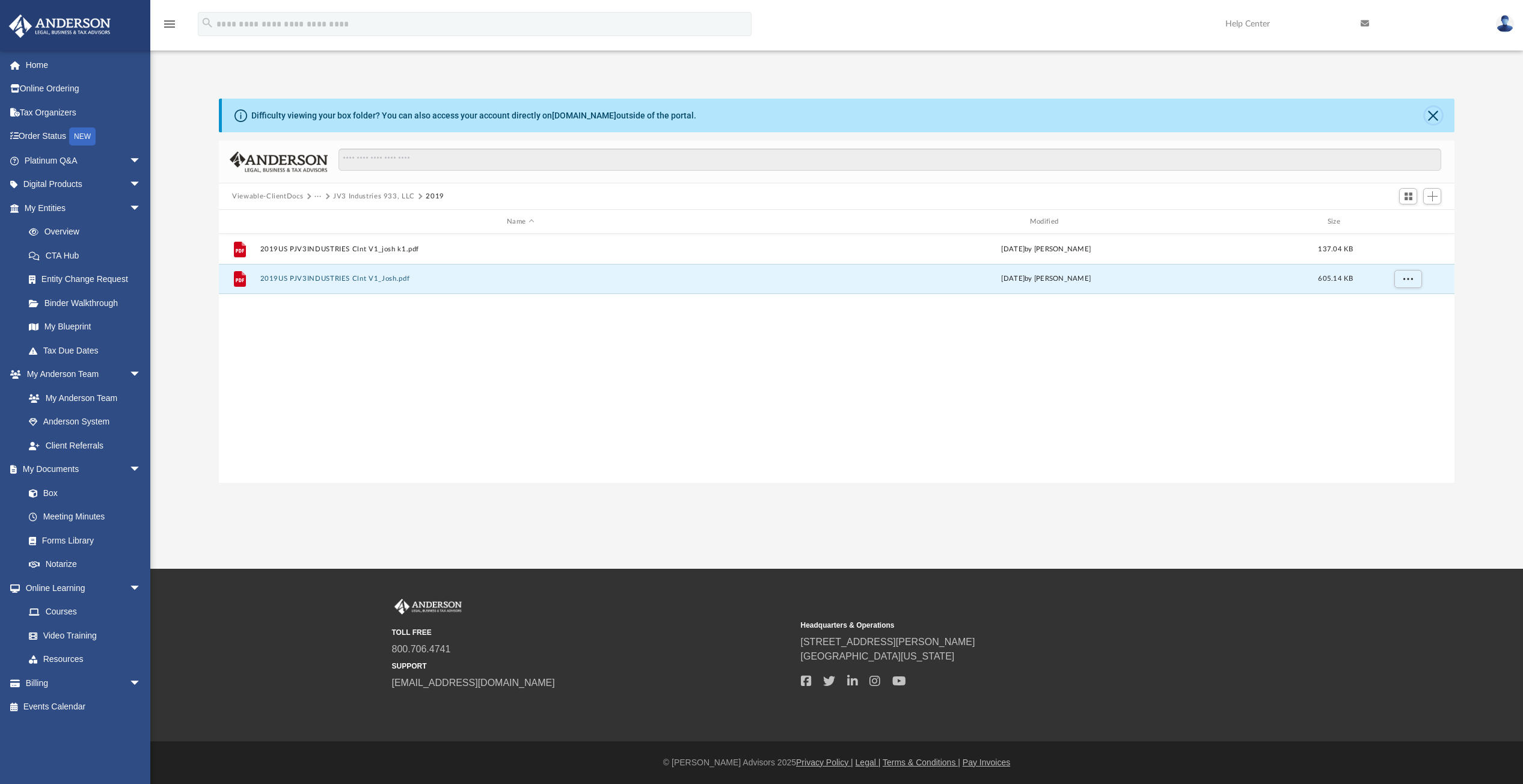
drag, startPoint x: 1435, startPoint y: 115, endPoint x: 1426, endPoint y: 117, distance: 9.2
click at [1435, 116] on button "Close" at bounding box center [1433, 115] width 17 height 17
